Goal: Check status: Check status

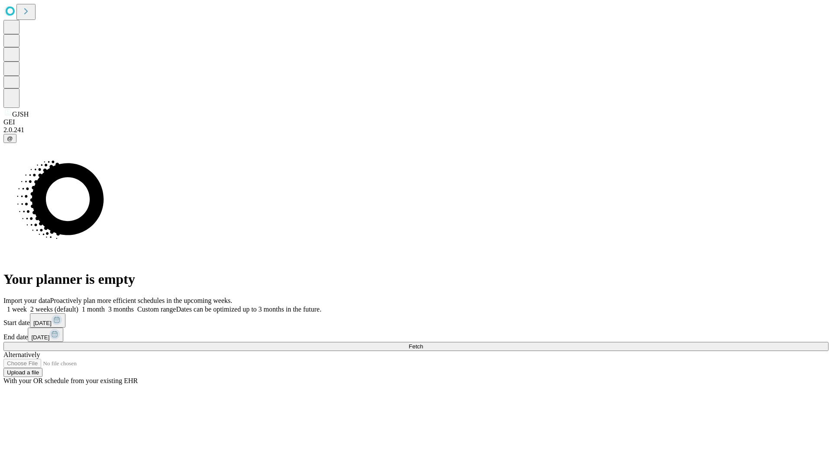
click at [423, 343] on span "Fetch" at bounding box center [416, 346] width 14 height 7
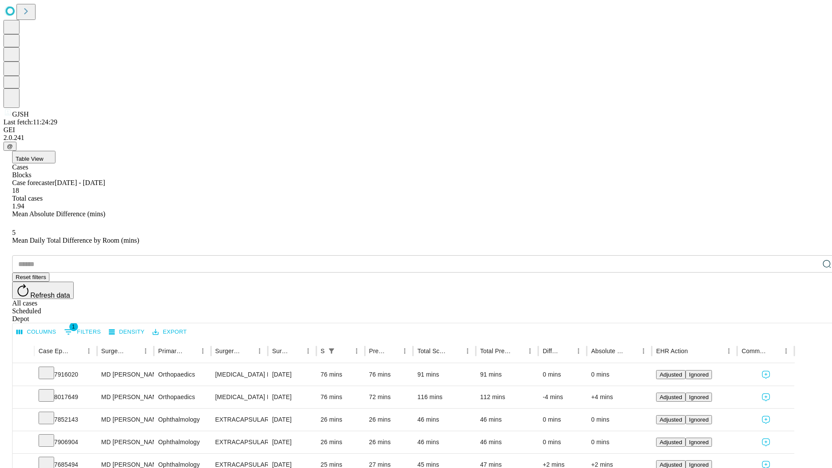
click at [776, 307] on div "Scheduled" at bounding box center [424, 311] width 825 height 8
